Goal: Check status: Check status

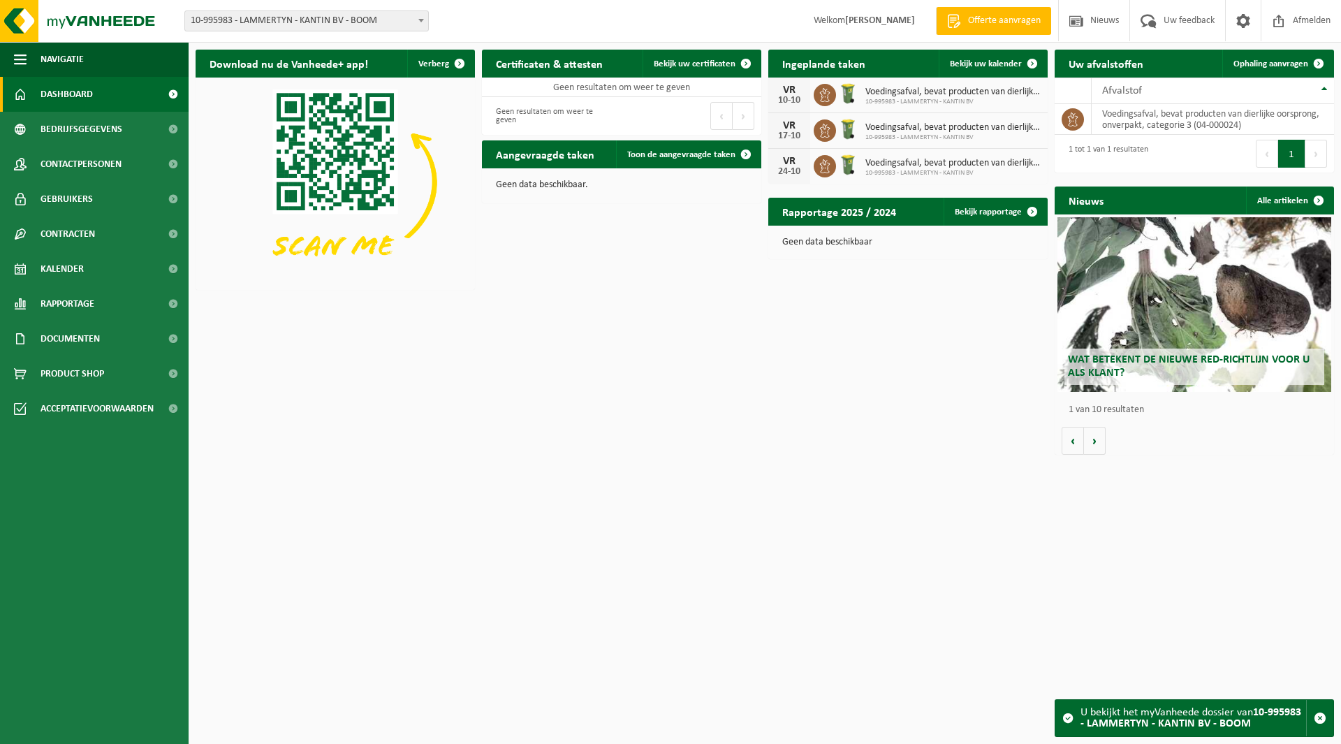
click at [257, 20] on span "10-995983 - LAMMERTYN - KANTIN BV - BOOM" at bounding box center [306, 21] width 243 height 20
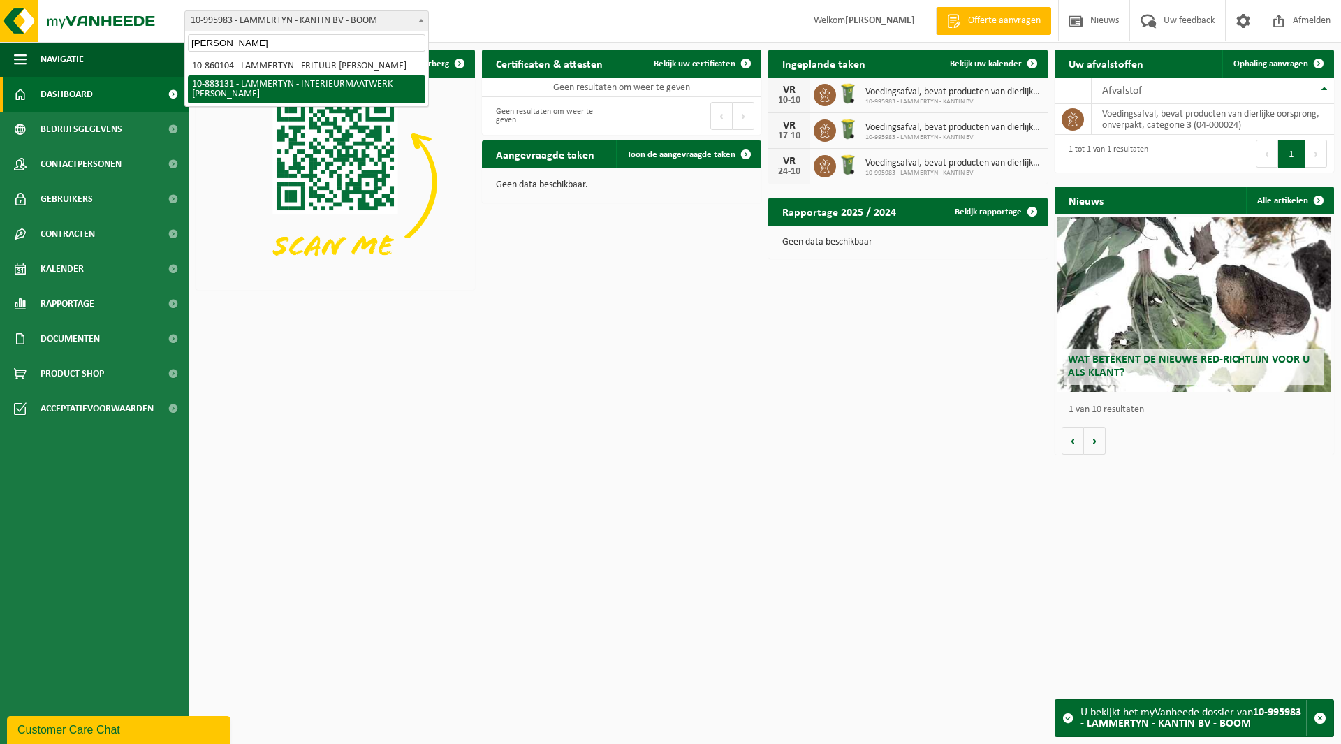
type input "kim"
click at [270, 105] on span "10-860104 - LAMMERTYN - FRITUUR KIM - ADEGEM 10-883131 - LAMMERTYN - INTERIEURM…" at bounding box center [306, 80] width 243 height 52
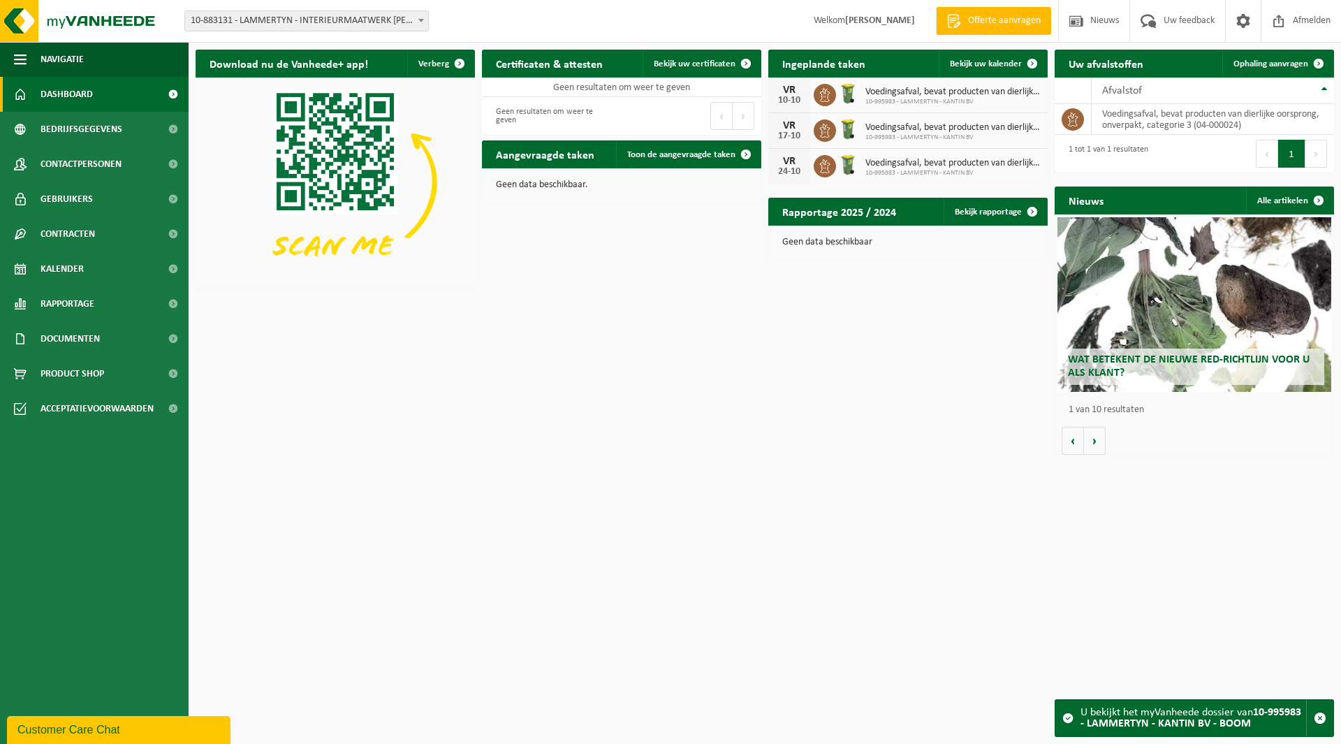
select select "150952"
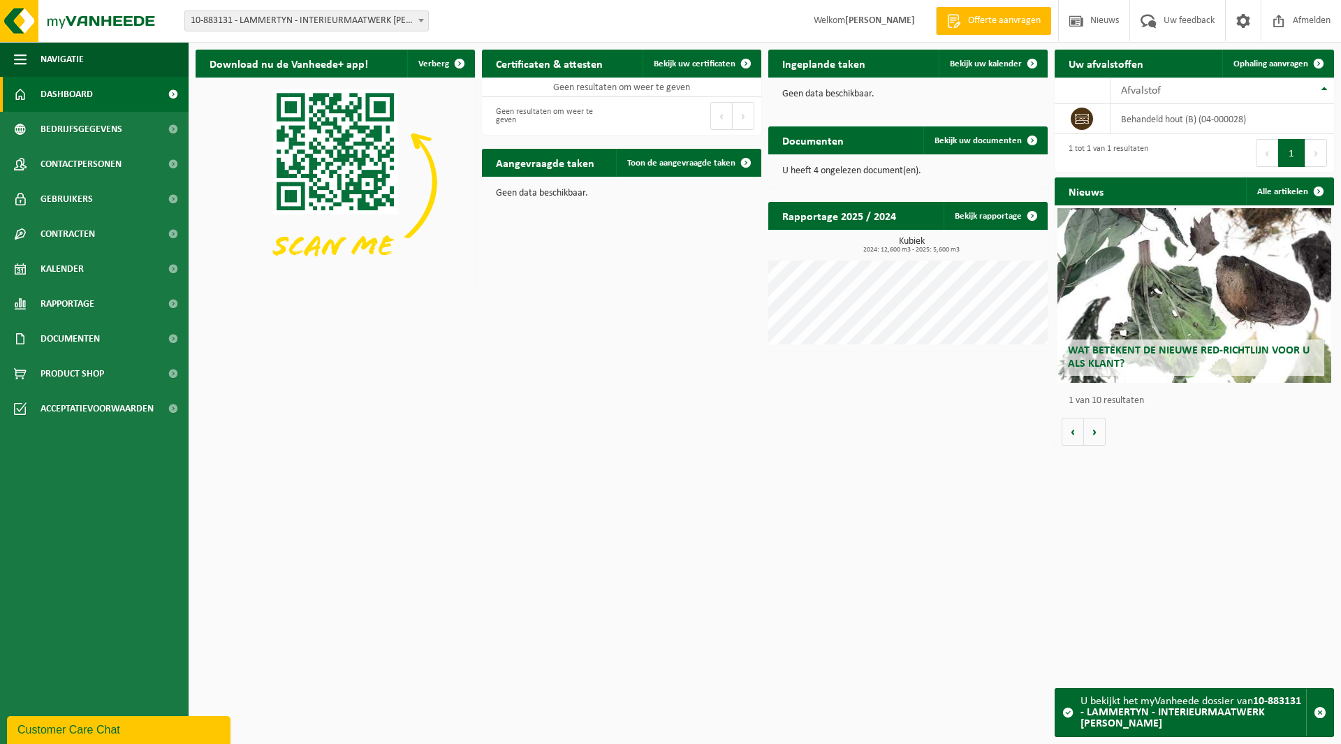
click at [257, 22] on span "10-883131 - LAMMERTYN - INTERIEURMAATWERK [PERSON_NAME]" at bounding box center [306, 21] width 243 height 20
type input "bult"
select select "130669"
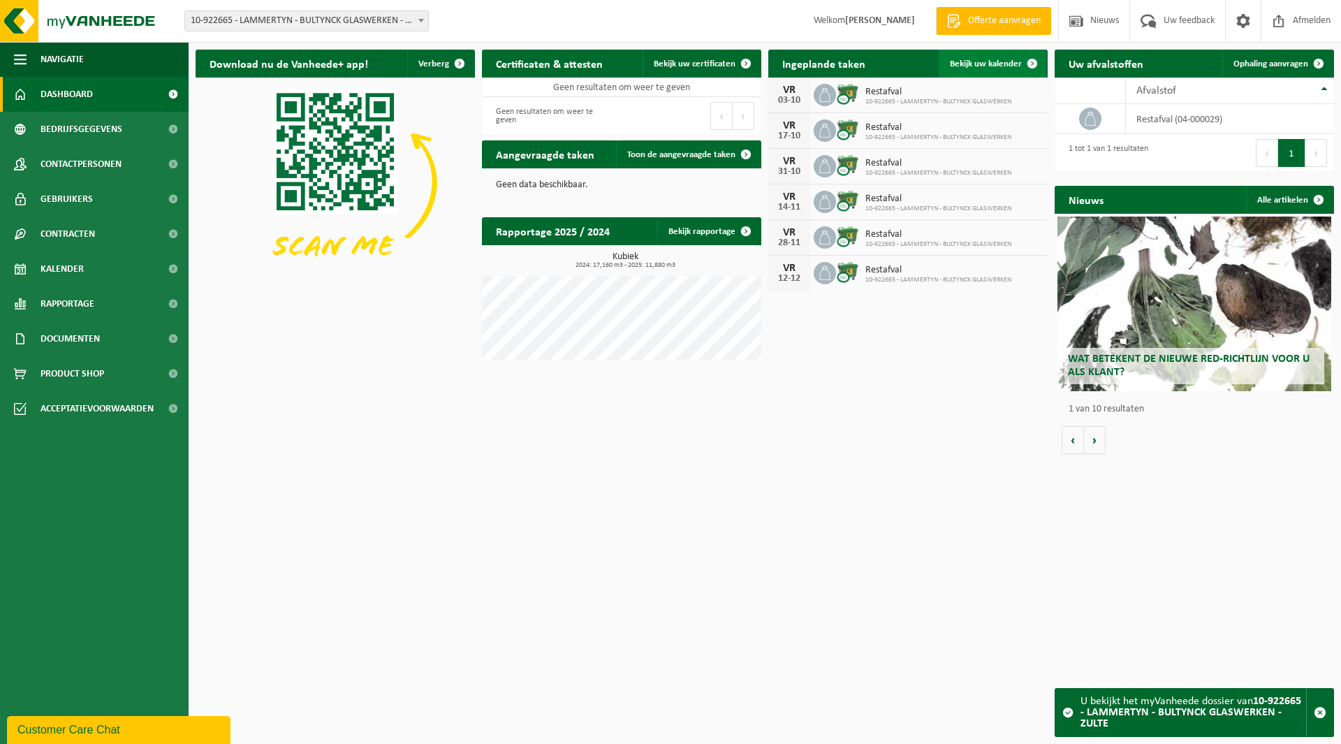
click at [979, 65] on span "Bekijk uw kalender" at bounding box center [986, 63] width 72 height 9
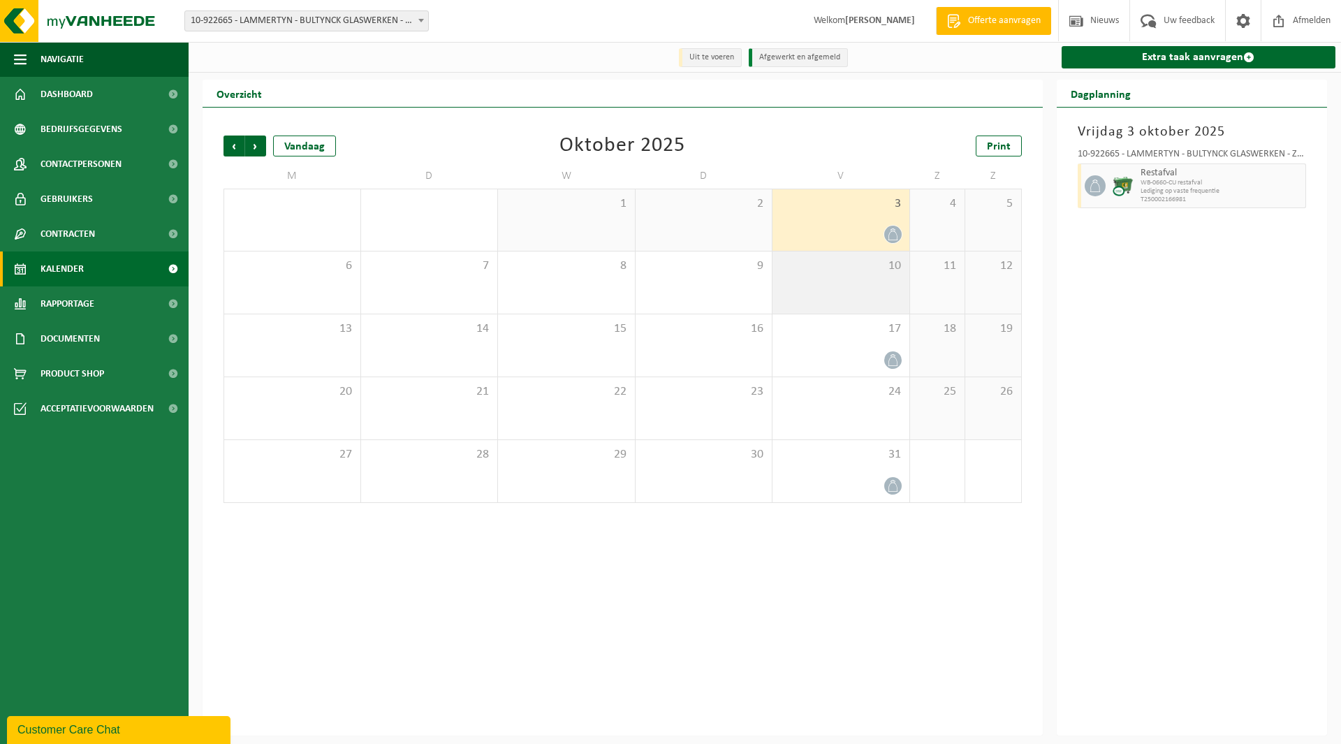
click at [841, 277] on div "10" at bounding box center [841, 283] width 137 height 62
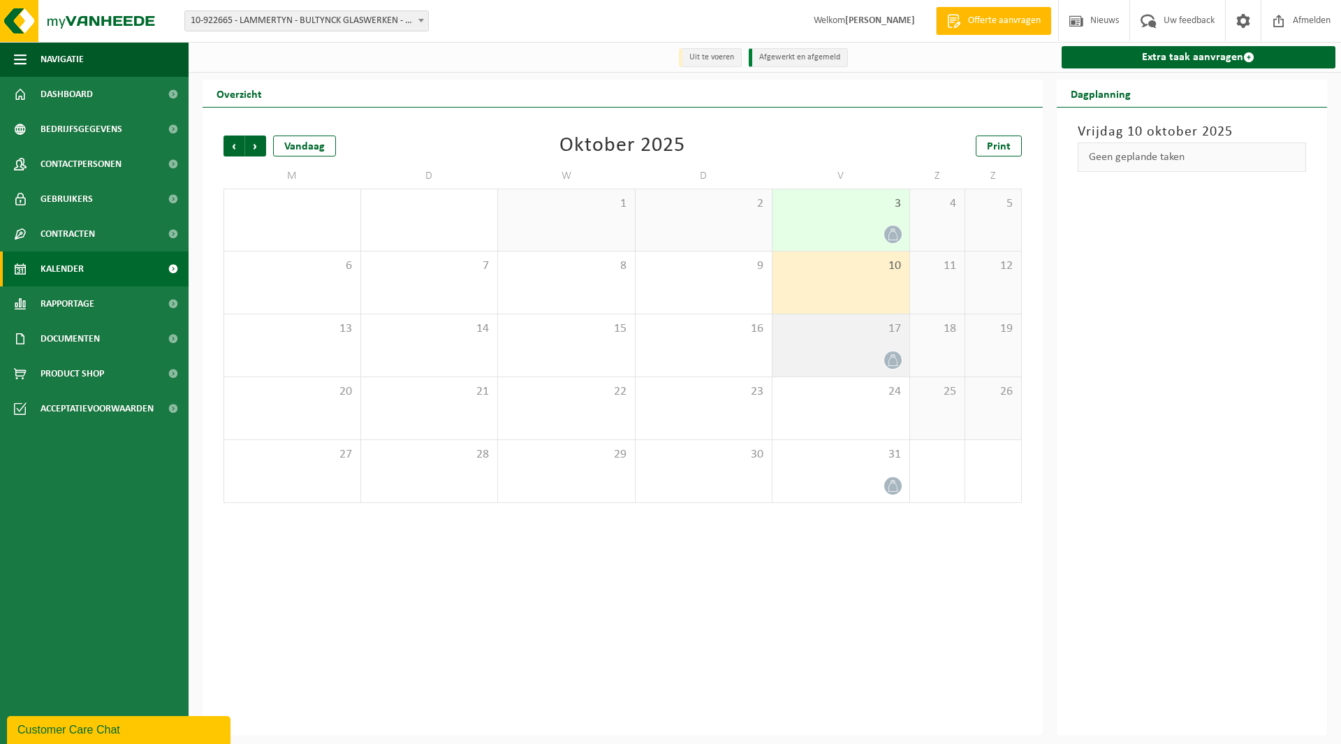
click at [848, 341] on div "17" at bounding box center [841, 345] width 137 height 62
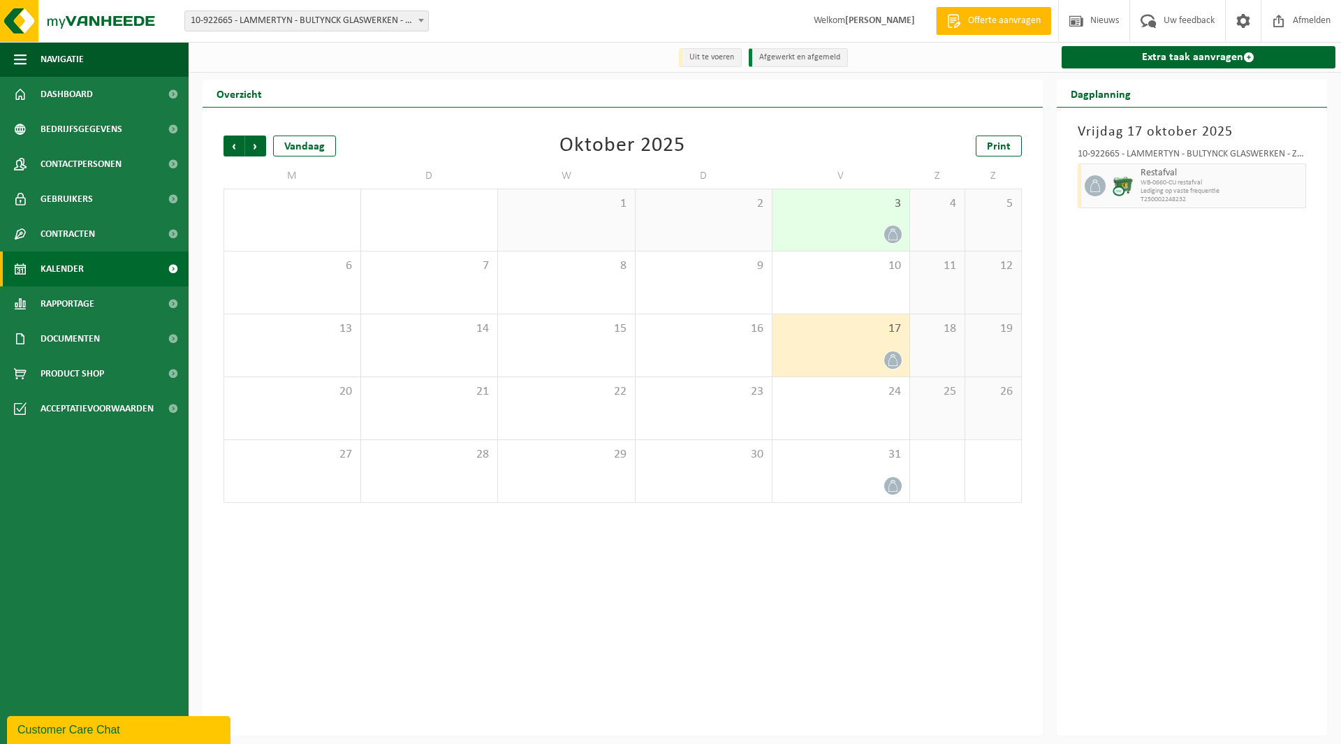
click at [855, 219] on div "3" at bounding box center [841, 219] width 137 height 61
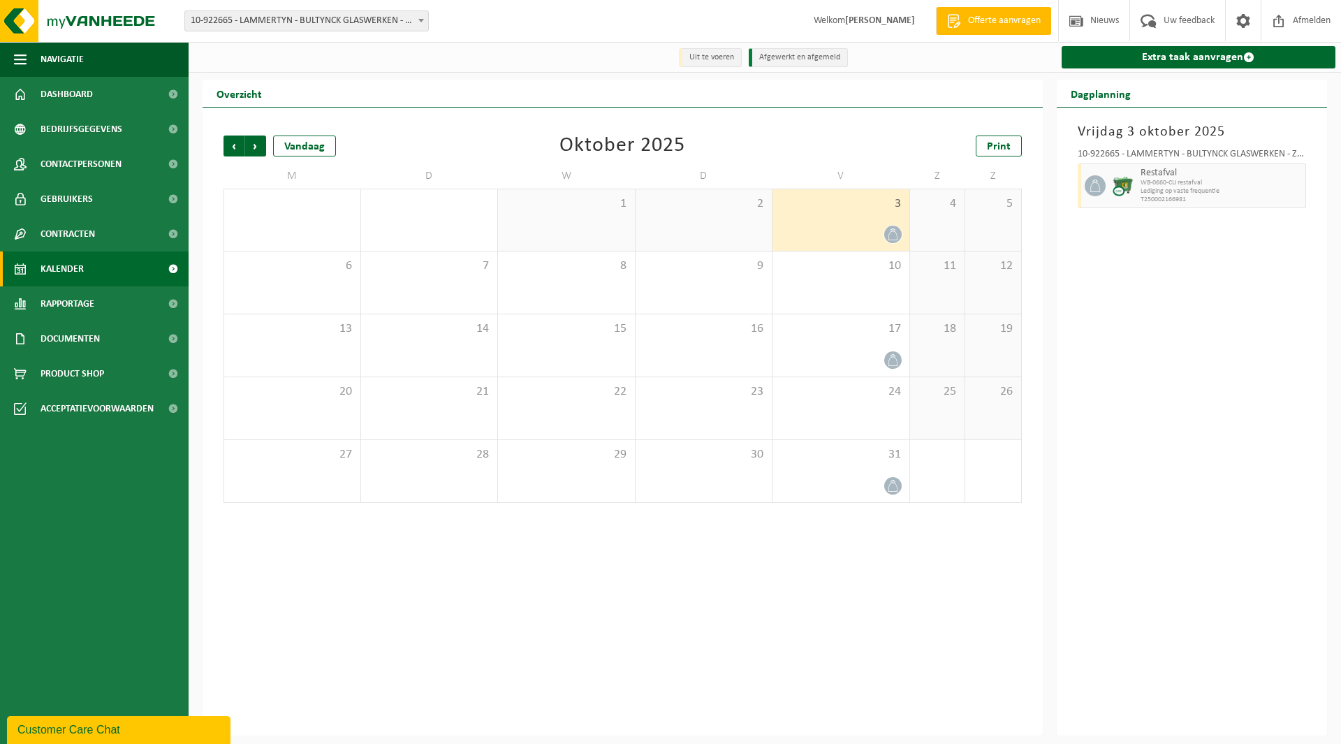
click at [323, 24] on span "10-922665 - LAMMERTYN - BULTYNCK GLASWERKEN - ZULTE" at bounding box center [306, 21] width 243 height 20
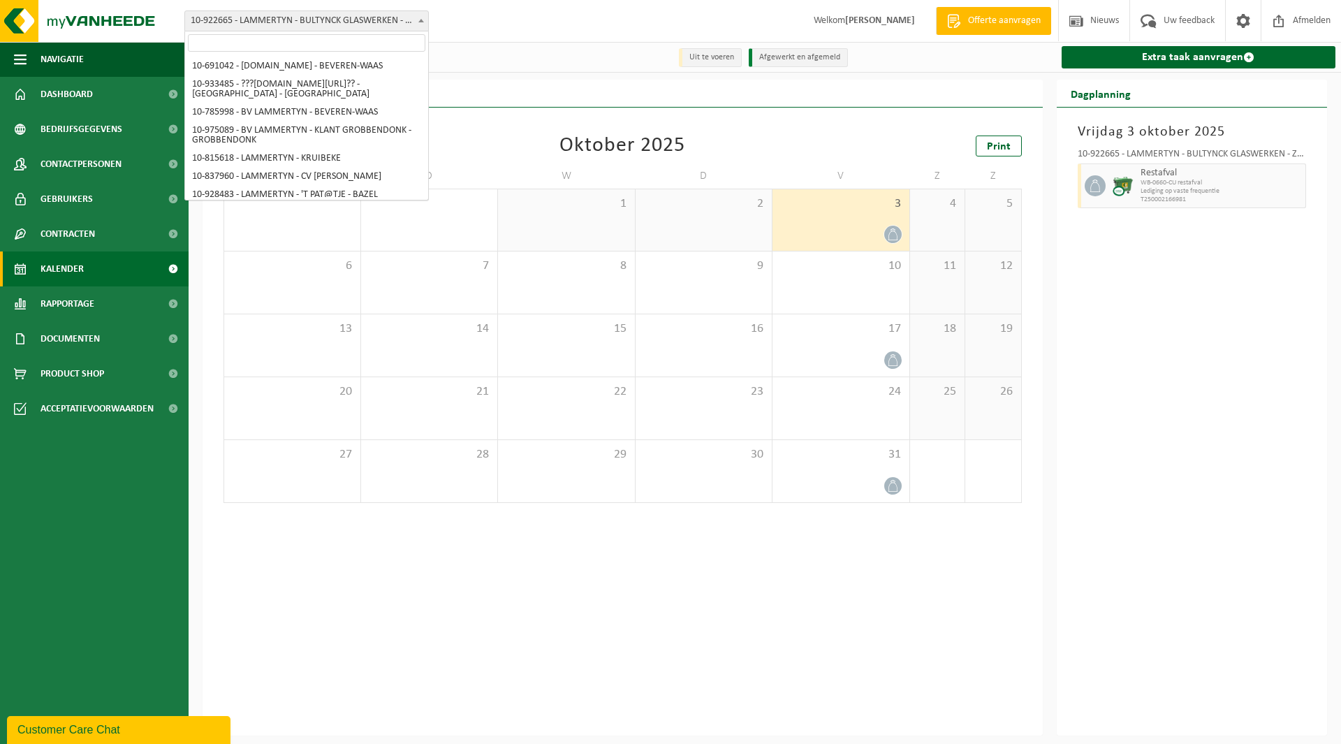
scroll to position [1042, 0]
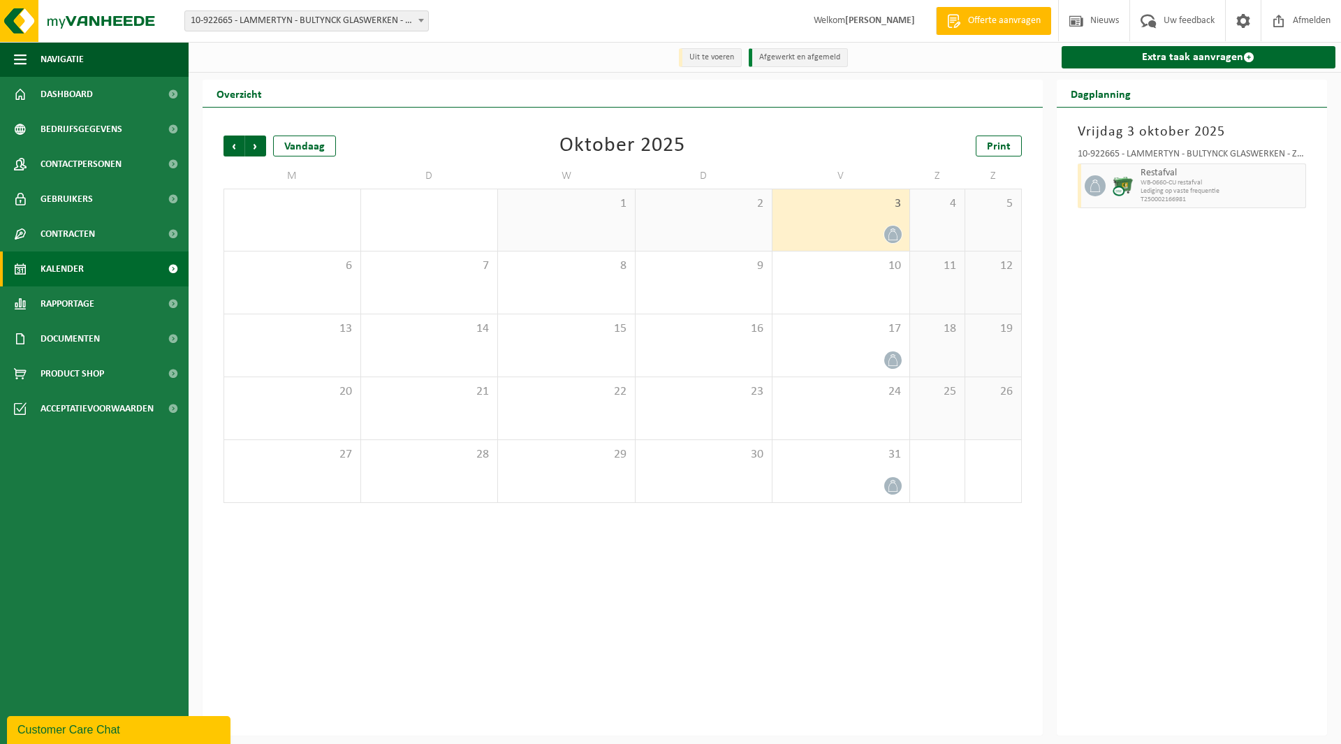
click at [487, 97] on div "Overzicht" at bounding box center [623, 94] width 840 height 28
